Goal: Task Accomplishment & Management: Manage account settings

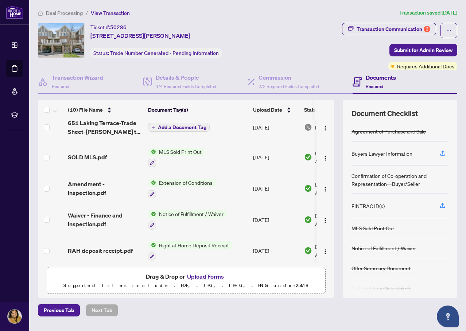
scroll to position [73, 0]
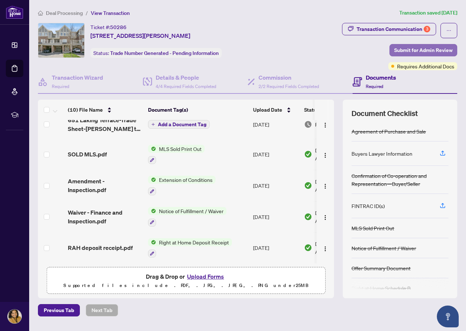
click at [407, 52] on span "Submit for Admin Review" at bounding box center [423, 50] width 58 height 12
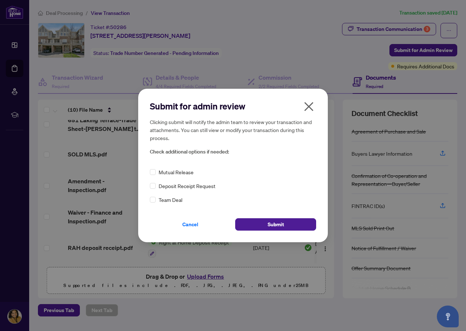
click at [311, 107] on icon "close" at bounding box center [309, 107] width 12 height 12
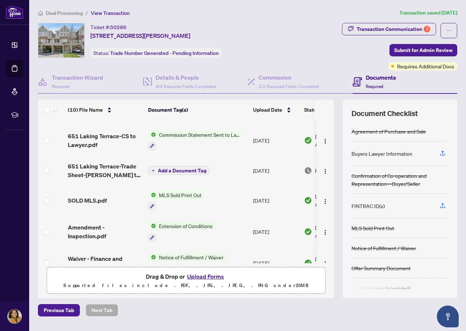
scroll to position [0, 0]
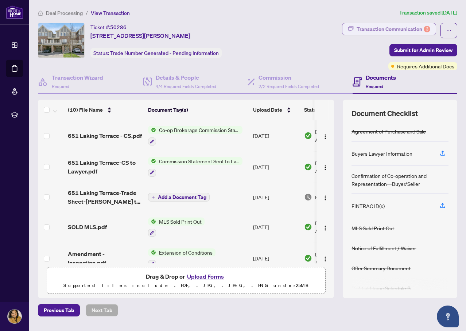
click at [389, 31] on div "Transaction Communication 3" at bounding box center [393, 29] width 74 height 12
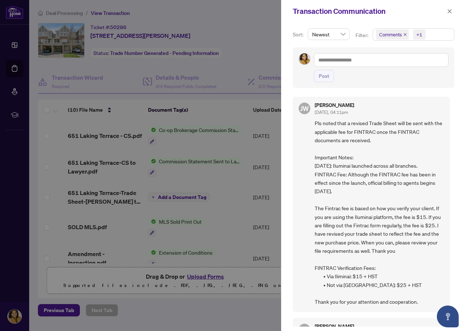
click at [382, 36] on span "Comments" at bounding box center [390, 34] width 23 height 7
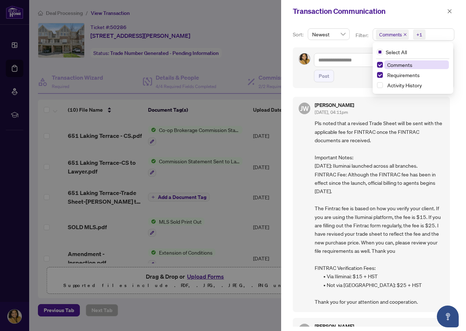
click at [387, 65] on span "Comments" at bounding box center [399, 65] width 25 height 7
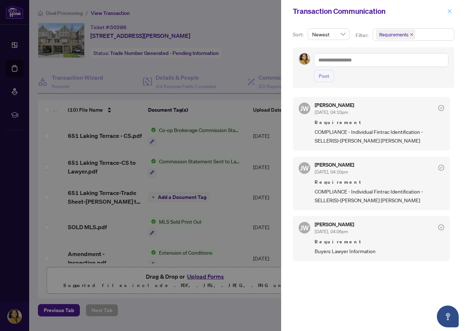
click at [451, 12] on icon "close" at bounding box center [449, 11] width 4 height 4
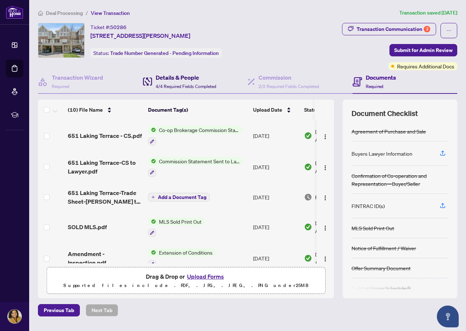
click at [160, 82] on div "Details & People 4/4 Required Fields Completed" at bounding box center [186, 81] width 60 height 17
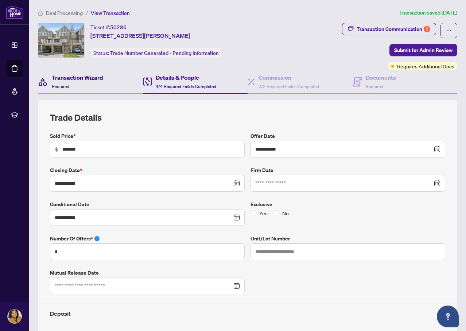
click at [73, 80] on h4 "Transaction Wizard" at bounding box center [77, 77] width 51 height 9
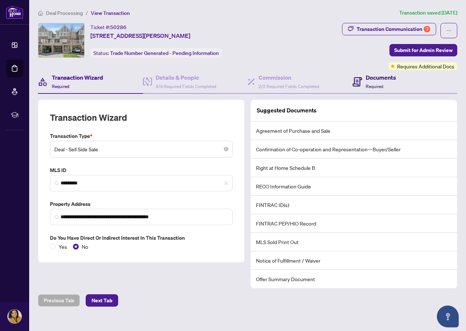
click at [373, 78] on h4 "Documents" at bounding box center [380, 77] width 30 height 9
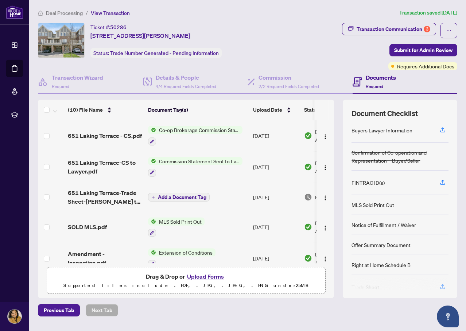
scroll to position [36, 0]
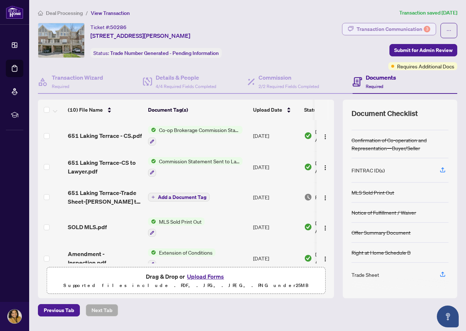
click at [388, 28] on div "Transaction Communication 3" at bounding box center [393, 29] width 74 height 12
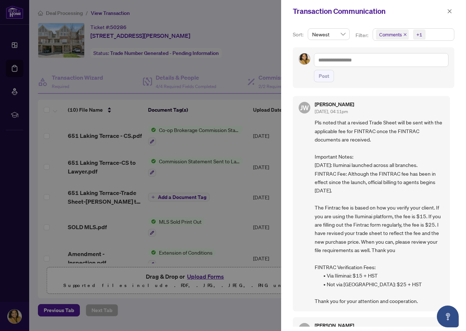
scroll to position [0, 0]
click at [386, 32] on span "Comments" at bounding box center [390, 34] width 23 height 7
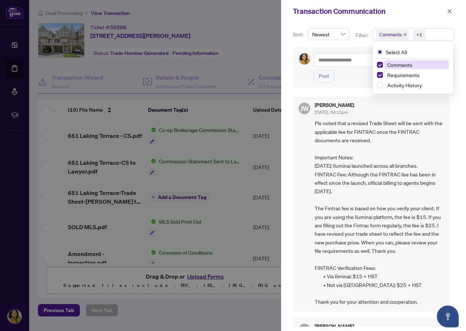
click at [387, 63] on span "Comments" at bounding box center [399, 65] width 25 height 7
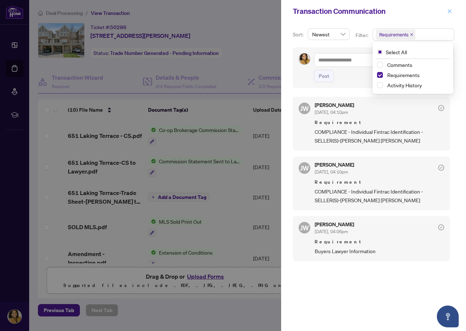
click at [446, 10] on button "button" at bounding box center [448, 11] width 9 height 9
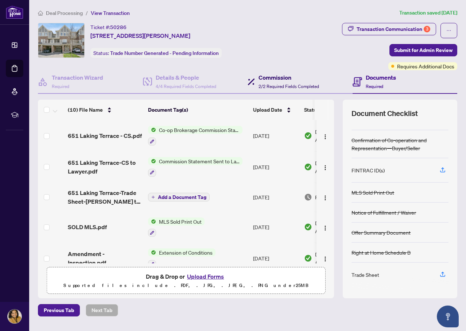
click at [290, 81] on h4 "Commission" at bounding box center [288, 77] width 60 height 9
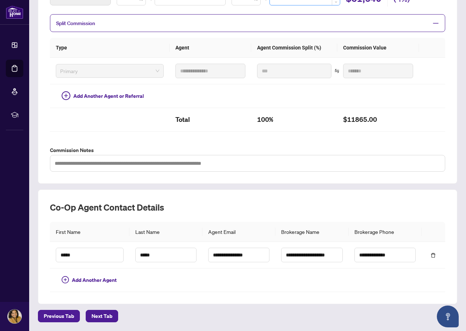
scroll to position [4, 0]
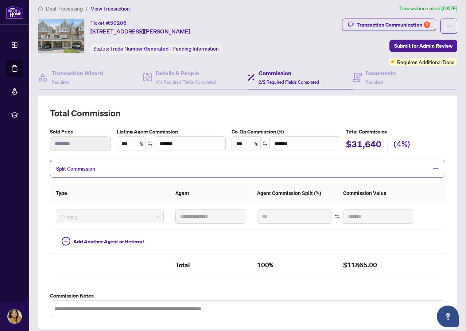
click at [53, 11] on span "Deal Processing" at bounding box center [64, 8] width 37 height 7
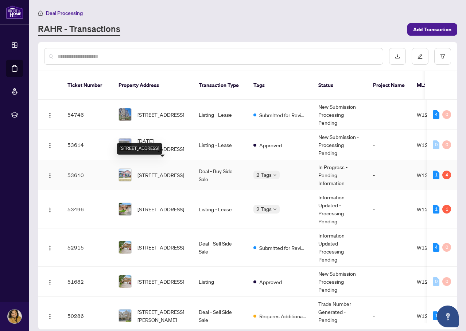
click at [175, 171] on span "[STREET_ADDRESS]" at bounding box center [160, 175] width 47 height 8
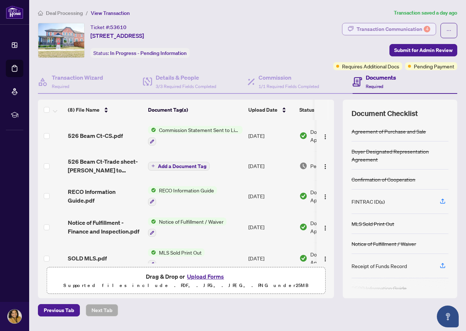
click at [387, 28] on div "Transaction Communication 4" at bounding box center [393, 29] width 74 height 12
type textarea "**********"
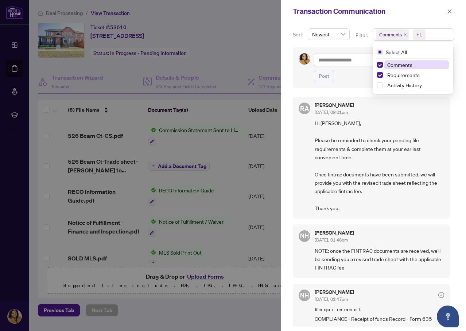
click at [393, 35] on span "Comments" at bounding box center [390, 34] width 23 height 7
click at [400, 66] on span "Comments" at bounding box center [399, 65] width 25 height 7
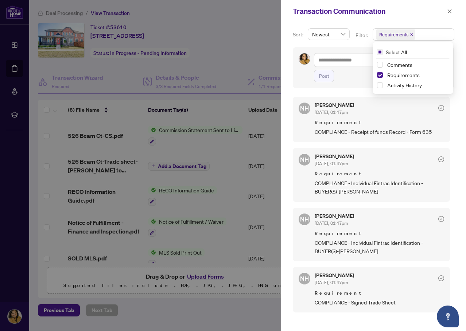
scroll to position [1, 0]
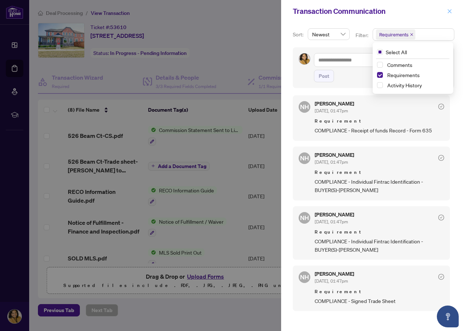
click at [450, 8] on span "button" at bounding box center [449, 11] width 5 height 12
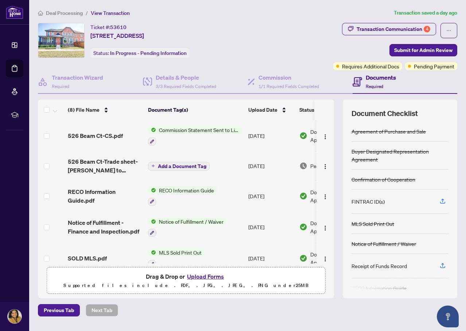
click at [62, 12] on span "Deal Processing" at bounding box center [64, 13] width 37 height 7
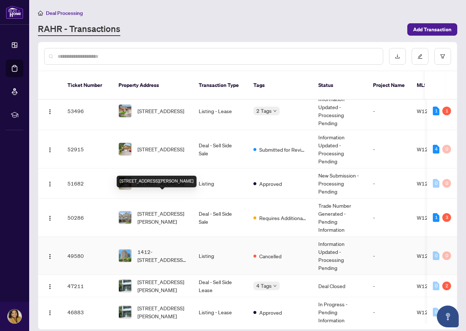
scroll to position [109, 0]
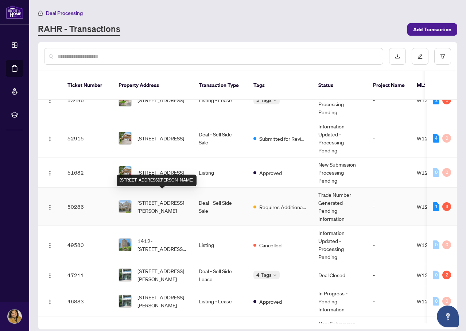
click at [165, 200] on span "[STREET_ADDRESS][PERSON_NAME]" at bounding box center [162, 207] width 50 height 16
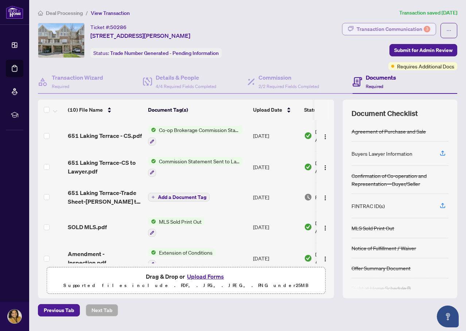
click at [395, 28] on div "Transaction Communication 3" at bounding box center [393, 29] width 74 height 12
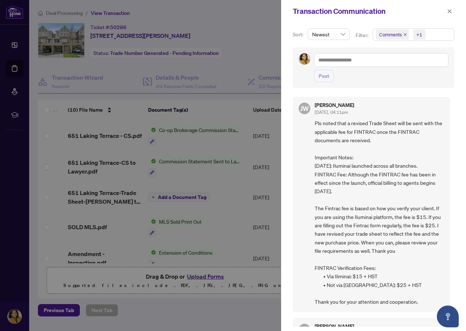
click at [381, 34] on span "Comments" at bounding box center [390, 34] width 23 height 7
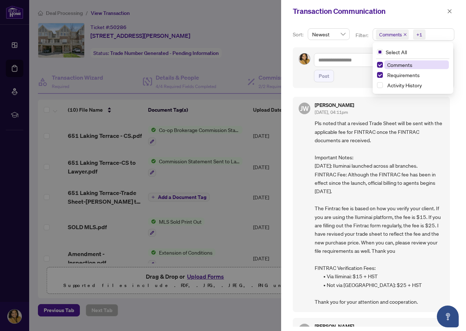
click at [387, 64] on span "Comments" at bounding box center [399, 65] width 25 height 7
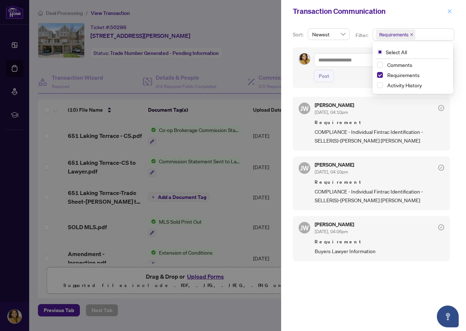
click at [448, 9] on icon "close" at bounding box center [449, 11] width 4 height 4
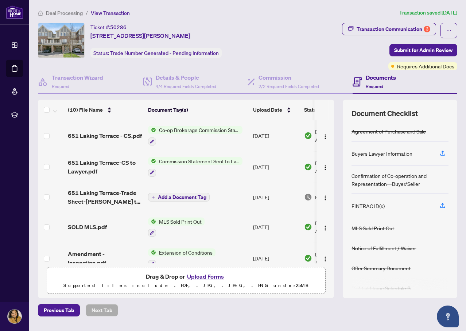
click at [74, 13] on span "Deal Processing" at bounding box center [64, 13] width 37 height 7
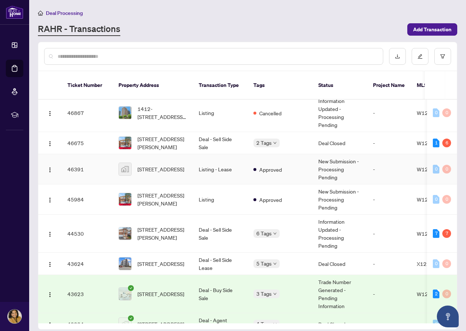
scroll to position [364, 0]
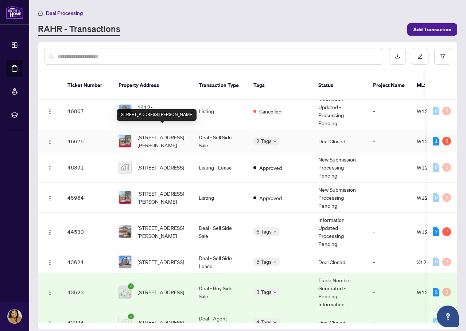
click at [166, 135] on span "[STREET_ADDRESS][PERSON_NAME]" at bounding box center [162, 141] width 50 height 16
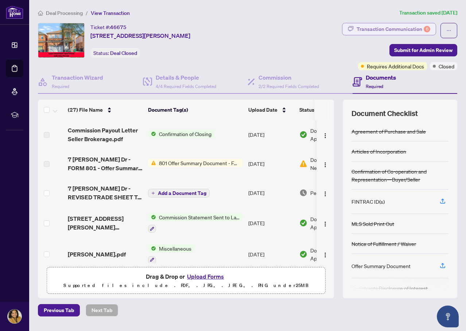
click at [383, 30] on div "Transaction Communication 6" at bounding box center [393, 29] width 74 height 12
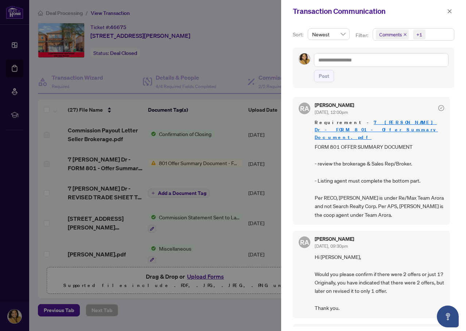
click at [392, 37] on span "Comments" at bounding box center [390, 34] width 23 height 7
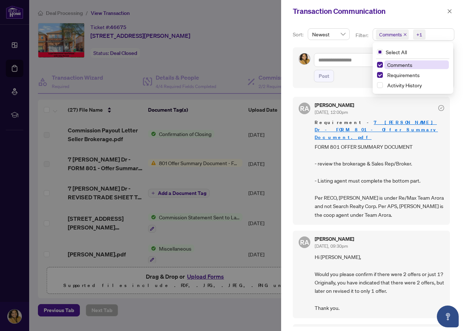
click at [394, 64] on span "Comments" at bounding box center [399, 65] width 25 height 7
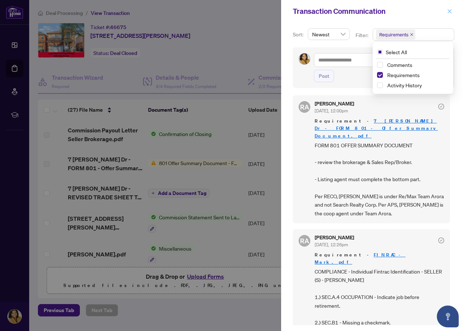
click at [448, 6] on span "button" at bounding box center [449, 11] width 5 height 12
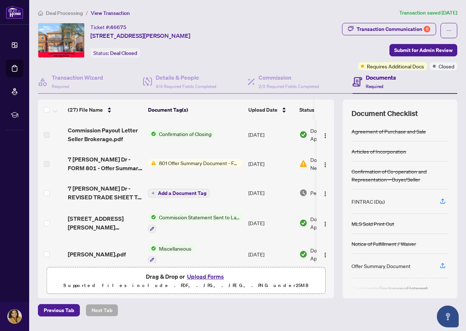
click at [172, 135] on span "Confirmation of Closing" at bounding box center [185, 134] width 58 height 8
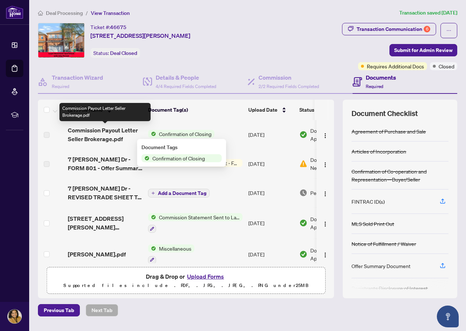
click at [79, 141] on span "Commission Payout Letter Seller Brokerage.pdf" at bounding box center [105, 134] width 74 height 17
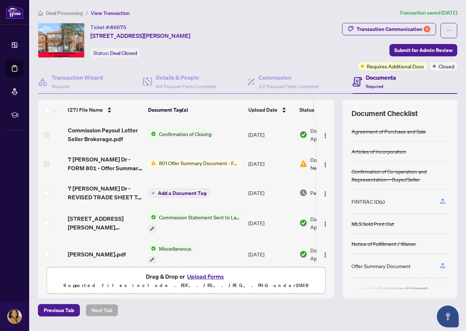
click at [202, 163] on span "801 Offer Summary Document - For use with Agreement of Purchase and Sale" at bounding box center [199, 163] width 86 height 8
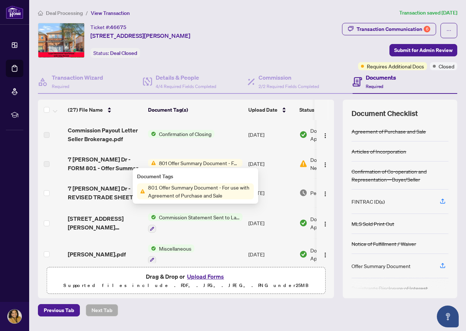
click at [177, 162] on span "801 Offer Summary Document - For use with Agreement of Purchase and Sale" at bounding box center [199, 163] width 86 height 8
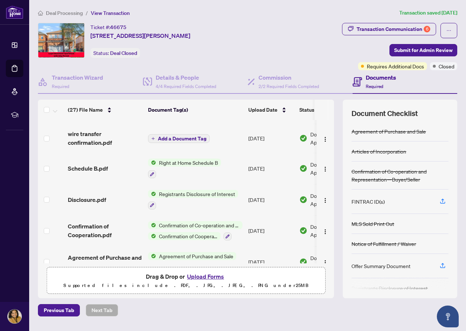
scroll to position [681, 0]
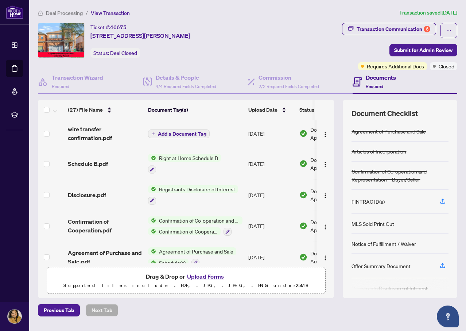
click at [167, 248] on span "Agreement of Purchase and Sale" at bounding box center [196, 252] width 80 height 8
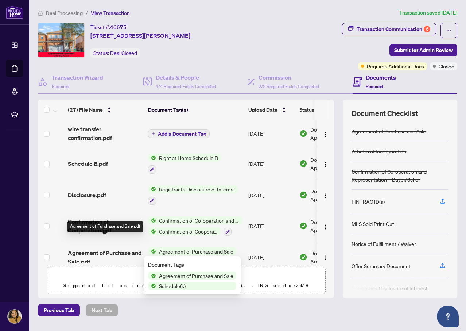
click at [90, 249] on span "Agreement of Purchase and Sale.pdf" at bounding box center [105, 257] width 74 height 17
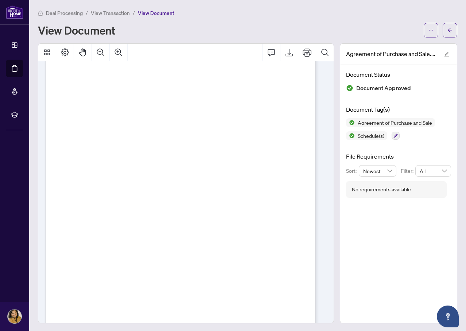
scroll to position [1889, 0]
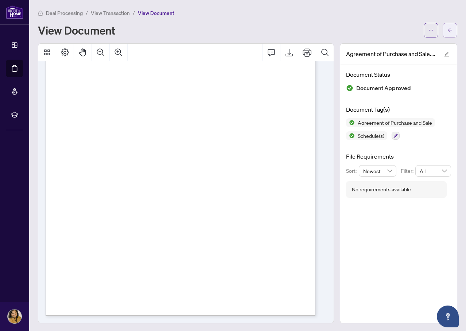
click at [447, 30] on icon "arrow-left" at bounding box center [449, 30] width 5 height 5
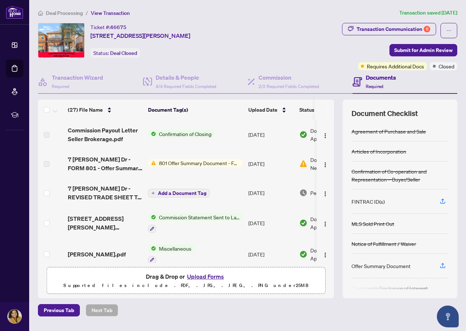
click at [162, 165] on span "801 Offer Summary Document - For use with Agreement of Purchase and Sale" at bounding box center [199, 163] width 86 height 8
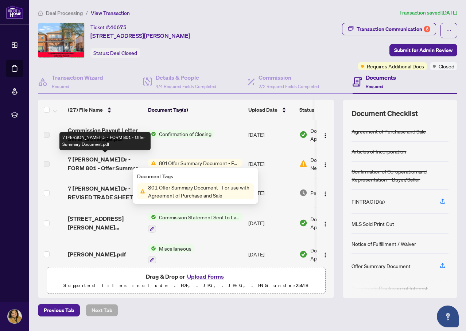
click at [101, 165] on span "7 [PERSON_NAME] Dr - FORM 801 - Offer Summary Document.pdf" at bounding box center [105, 163] width 74 height 17
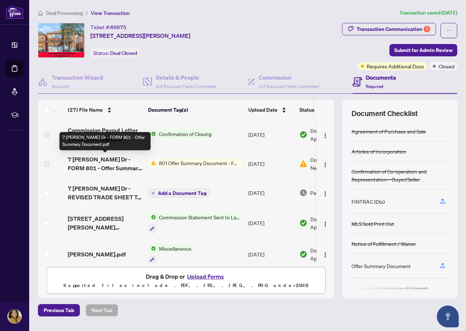
click at [71, 159] on span "7 [PERSON_NAME] Dr - FORM 801 - Offer Summary Document.pdf" at bounding box center [105, 163] width 74 height 17
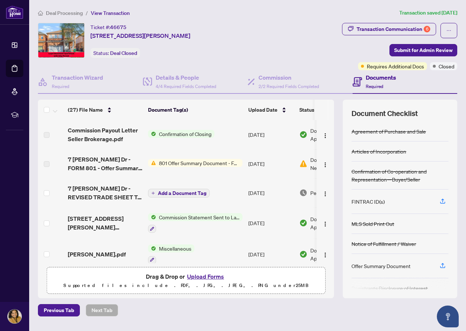
click at [174, 164] on span "801 Offer Summary Document - For use with Agreement of Purchase and Sale" at bounding box center [199, 163] width 86 height 8
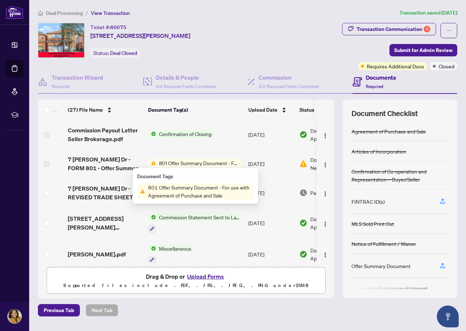
click at [200, 196] on span "801 Offer Summary Document - For use with Agreement of Purchase and Sale" at bounding box center [199, 192] width 109 height 16
click at [246, 186] on span "801 Offer Summary Document - For use with Agreement of Purchase and Sale" at bounding box center [199, 192] width 109 height 16
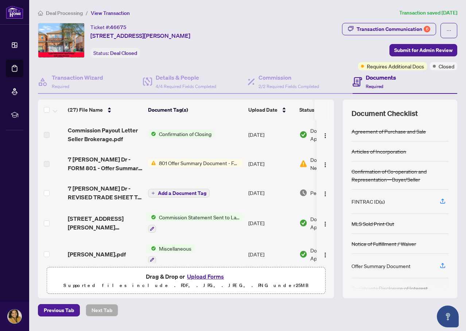
click at [46, 164] on label at bounding box center [47, 164] width 6 height 8
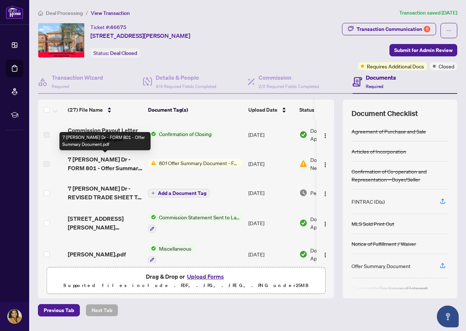
click at [128, 162] on span "7 [PERSON_NAME] Dr - FORM 801 - Offer Summary Document.pdf" at bounding box center [105, 163] width 74 height 17
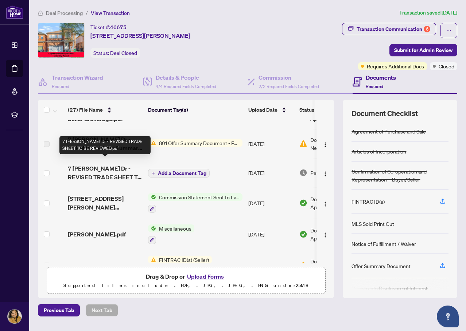
scroll to position [36, 0]
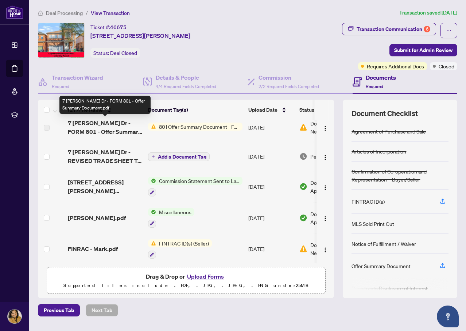
click at [76, 130] on span "7 [PERSON_NAME] Dr - FORM 801 - Offer Summary Document.pdf" at bounding box center [105, 127] width 74 height 17
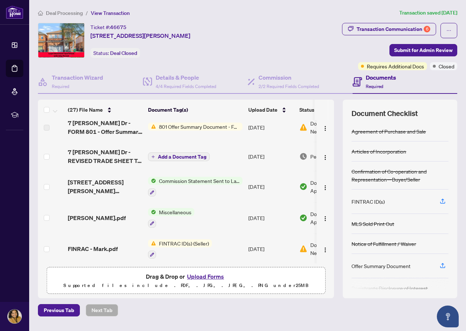
scroll to position [0, 0]
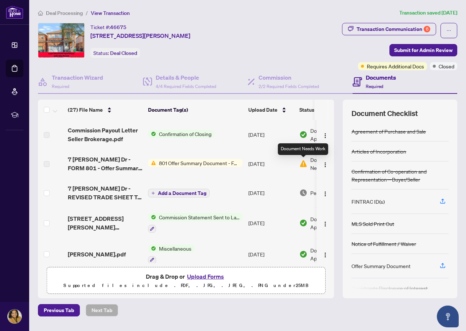
click at [303, 165] on img at bounding box center [303, 164] width 8 height 8
click at [168, 162] on span "801 Offer Summary Document - For use with Agreement of Purchase and Sale" at bounding box center [199, 163] width 86 height 8
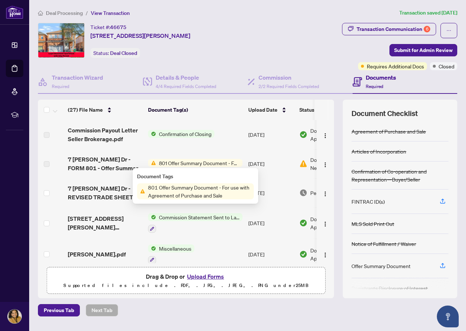
click at [174, 187] on span "801 Offer Summary Document - For use with Agreement of Purchase and Sale" at bounding box center [199, 192] width 109 height 16
click at [174, 188] on span "801 Offer Summary Document - For use with Agreement of Purchase and Sale" at bounding box center [199, 192] width 109 height 16
click at [172, 195] on span "801 Offer Summary Document - For use with Agreement of Purchase and Sale" at bounding box center [199, 192] width 109 height 16
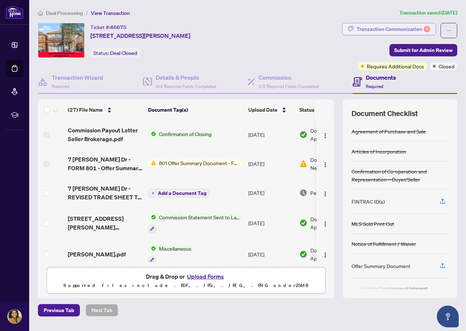
click at [405, 28] on div "Transaction Communication 6" at bounding box center [393, 29] width 74 height 12
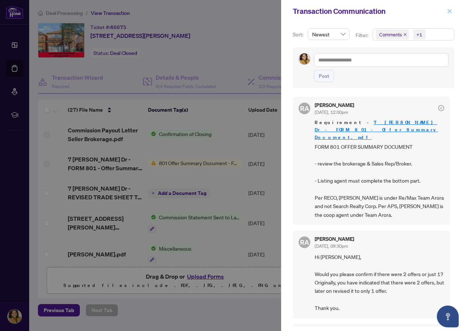
click at [450, 11] on icon "close" at bounding box center [449, 11] width 5 height 5
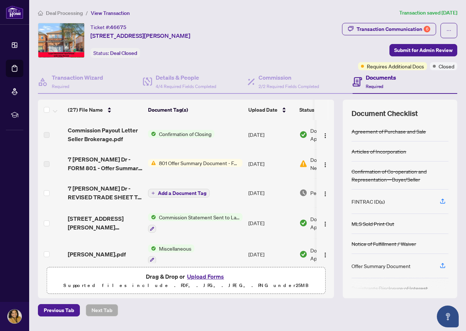
click at [69, 14] on span "Deal Processing" at bounding box center [64, 13] width 37 height 7
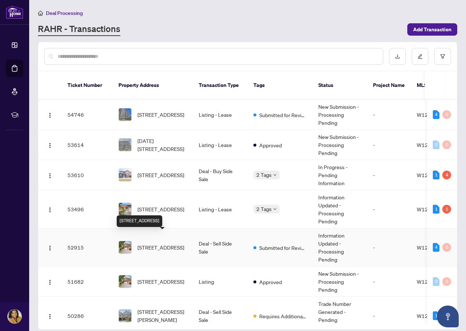
click at [177, 247] on span "[STREET_ADDRESS]" at bounding box center [160, 248] width 47 height 8
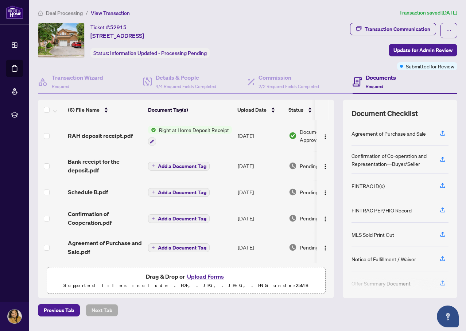
click at [212, 276] on button "Upload Forms" at bounding box center [205, 276] width 41 height 9
click at [441, 235] on icon "button" at bounding box center [442, 234] width 7 height 7
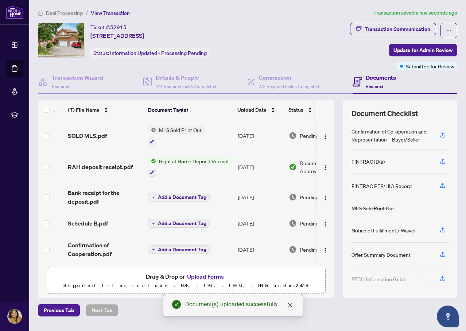
scroll to position [53, 0]
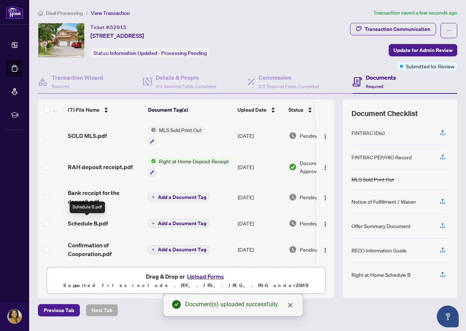
click at [76, 223] on span "Schedule B.pdf" at bounding box center [88, 223] width 40 height 9
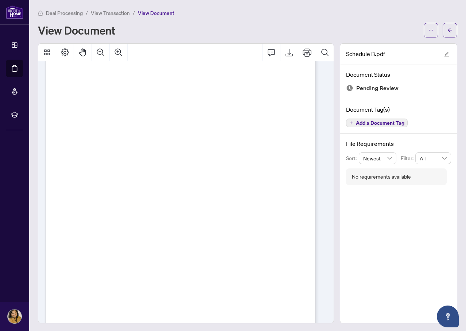
scroll to position [101, 0]
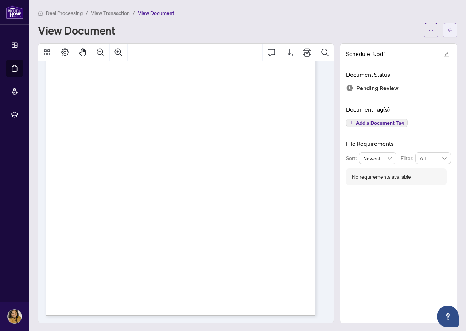
click at [447, 25] on span "button" at bounding box center [449, 30] width 5 height 12
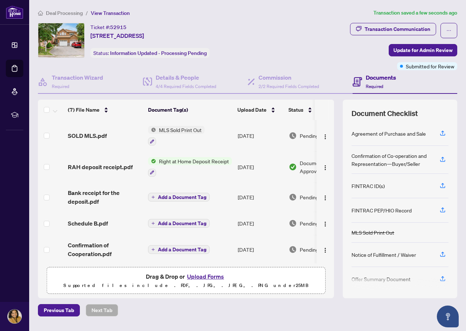
scroll to position [59, 0]
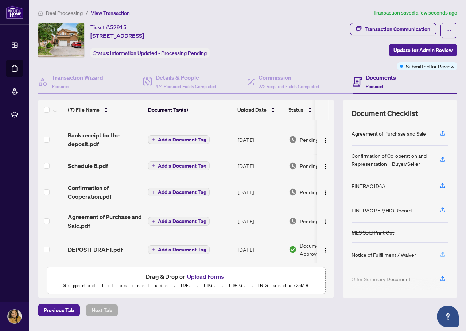
click at [442, 254] on icon "button" at bounding box center [442, 254] width 7 height 7
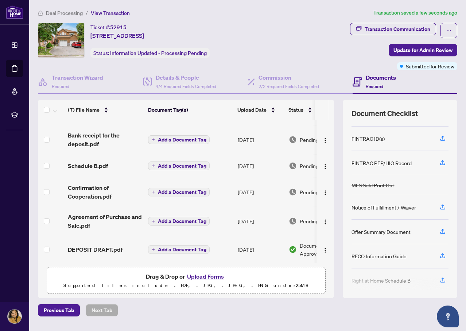
scroll to position [53, 0]
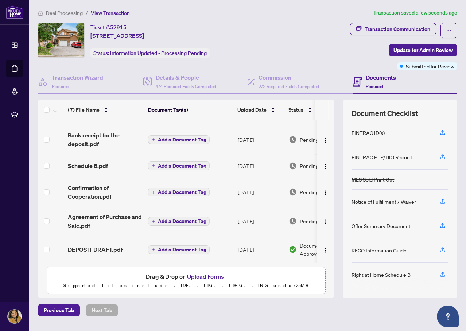
click at [200, 276] on button "Upload Forms" at bounding box center [205, 276] width 41 height 9
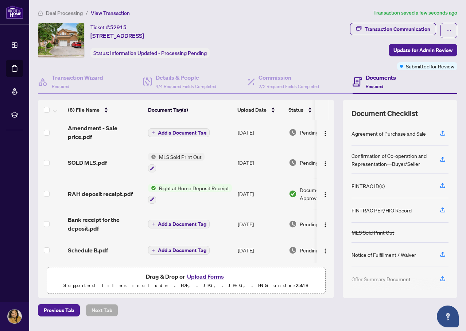
scroll to position [0, 0]
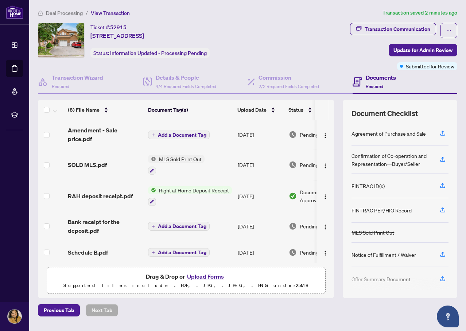
click at [101, 130] on span "Amendment - Sale price.pdf" at bounding box center [105, 134] width 74 height 17
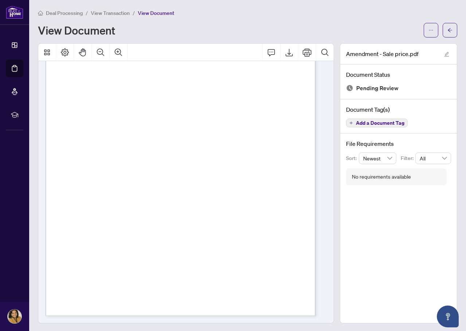
scroll to position [1, 0]
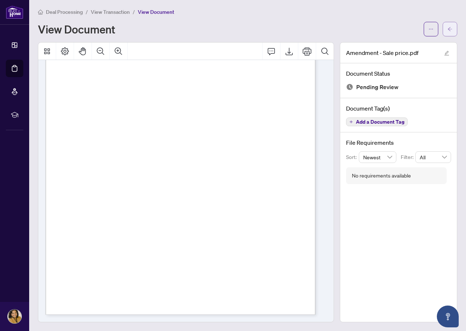
click at [447, 28] on icon "arrow-left" at bounding box center [449, 29] width 5 height 5
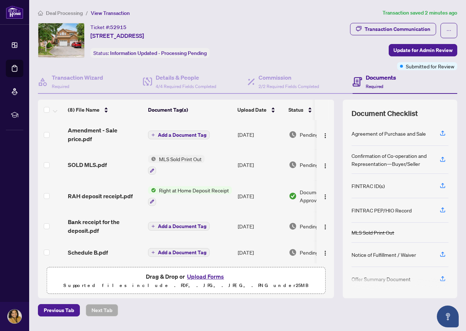
click at [76, 14] on span "Deal Processing" at bounding box center [64, 13] width 37 height 7
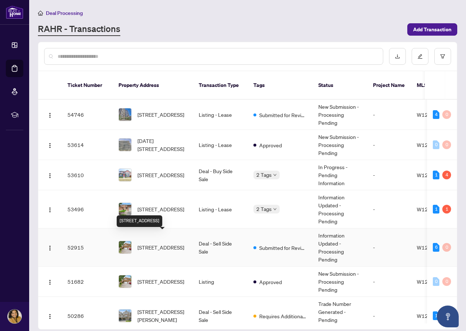
click at [166, 244] on span "[STREET_ADDRESS]" at bounding box center [160, 248] width 47 height 8
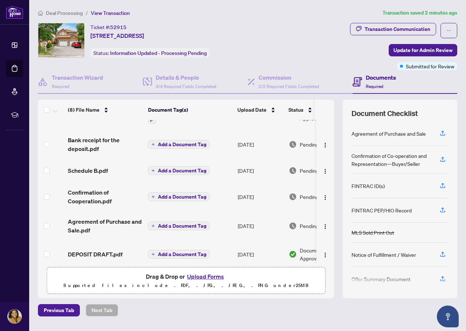
click at [61, 11] on span "Deal Processing" at bounding box center [64, 13] width 37 height 7
